Goal: Task Accomplishment & Management: Manage account settings

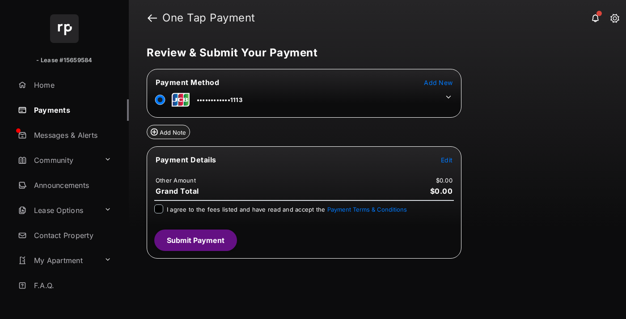
click at [447, 160] on span "Edit" at bounding box center [447, 160] width 12 height 8
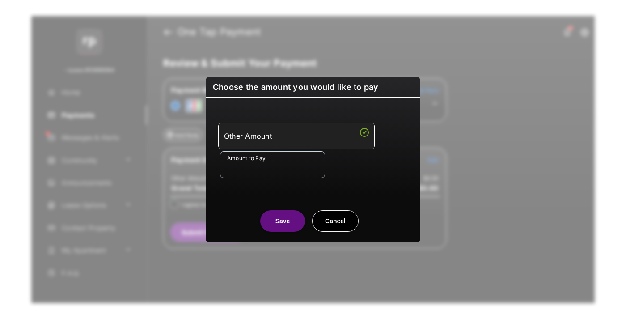
click at [296, 135] on div "Other Amount" at bounding box center [296, 135] width 145 height 15
type input "****"
click at [283, 220] on button "Save" at bounding box center [282, 220] width 45 height 21
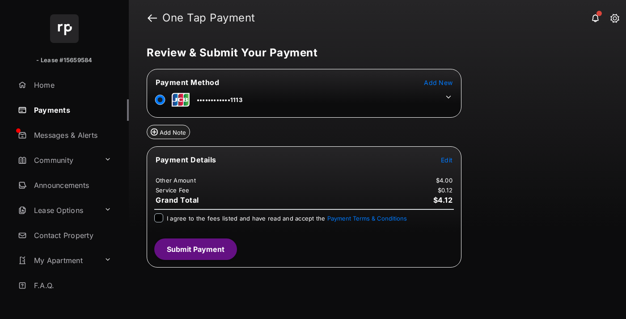
click at [448, 97] on icon at bounding box center [448, 97] width 8 height 8
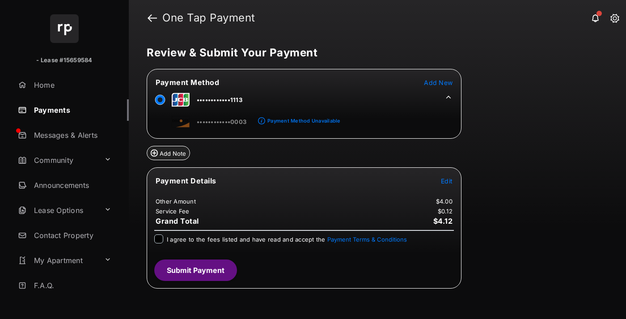
click at [262, 118] on span at bounding box center [259, 121] width 11 height 8
click at [266, 120] on link "Payment Method Unavailable" at bounding box center [302, 117] width 75 height 15
